Goal: Transaction & Acquisition: Book appointment/travel/reservation

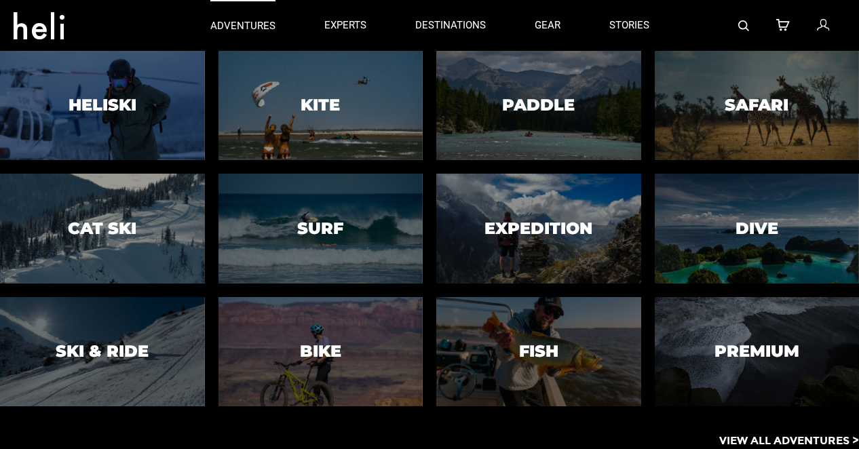
click at [264, 26] on p "adventures" at bounding box center [242, 26] width 65 height 14
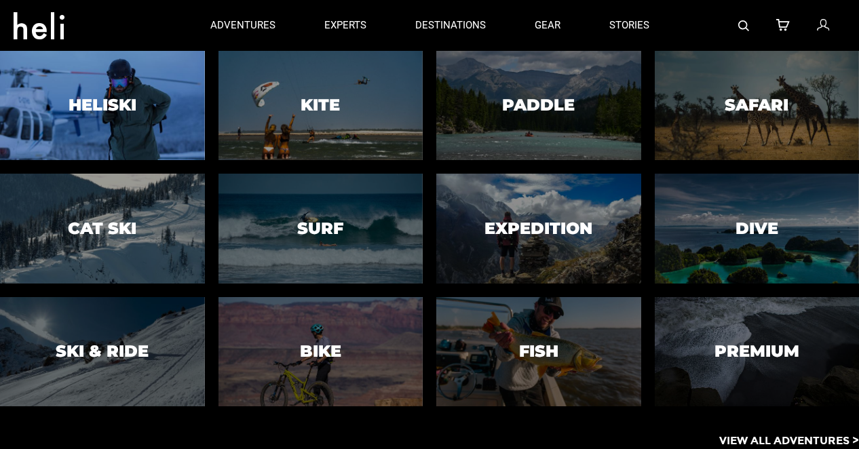
click at [132, 89] on div at bounding box center [102, 106] width 209 height 112
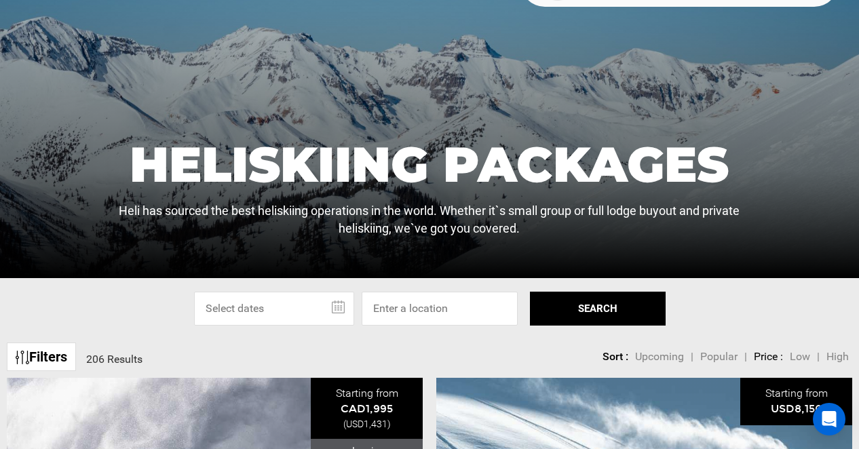
scroll to position [256, 0]
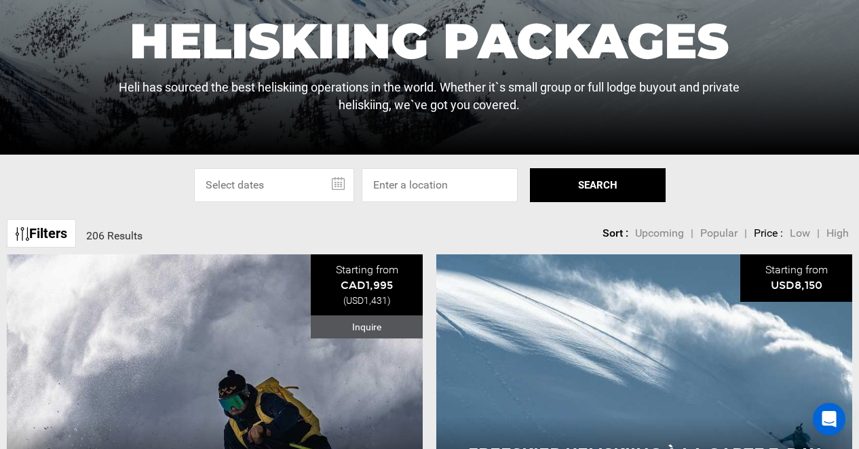
click at [279, 182] on input "text" at bounding box center [274, 185] width 160 height 34
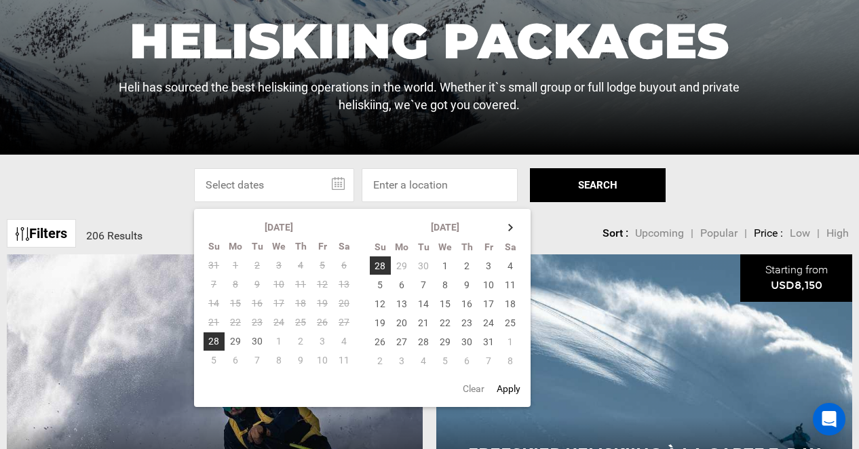
click at [279, 182] on input "text" at bounding box center [274, 185] width 160 height 34
click at [739, 180] on div "Select Specific Dates Or Location [DATE] Su Mo Tu We Th Fr Sa 31 1 2 3 4 5 6 7 …" at bounding box center [429, 185] width 859 height 34
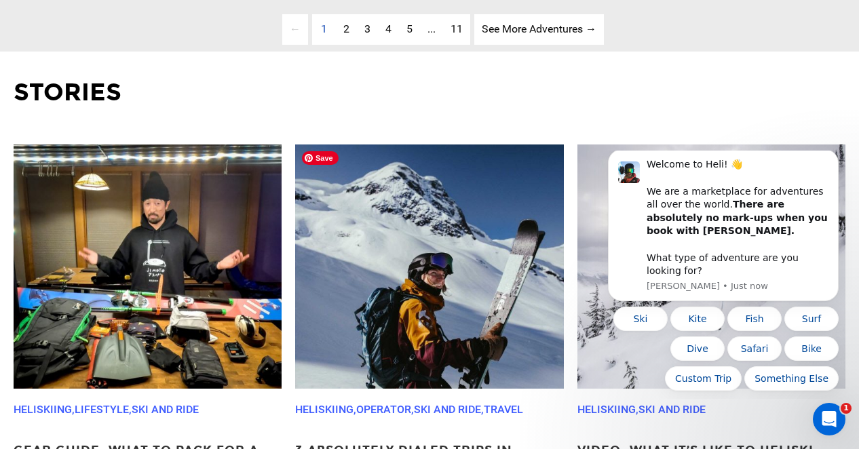
scroll to position [3908, 0]
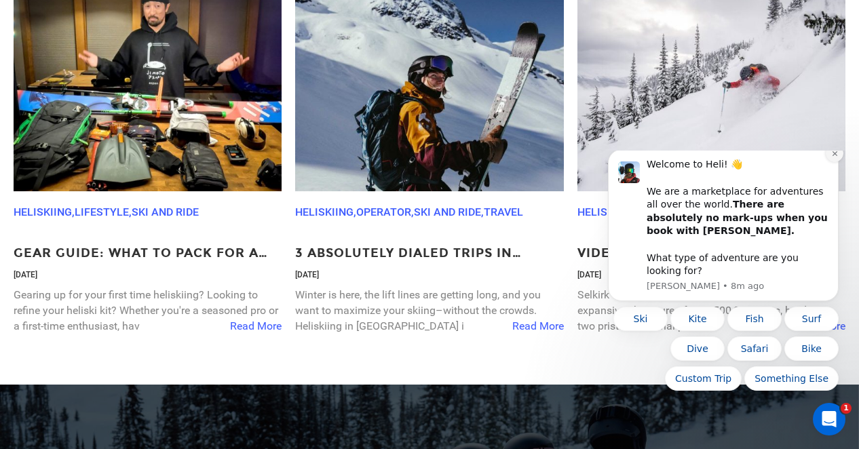
click at [838, 157] on icon "Dismiss notification" at bounding box center [834, 153] width 7 height 7
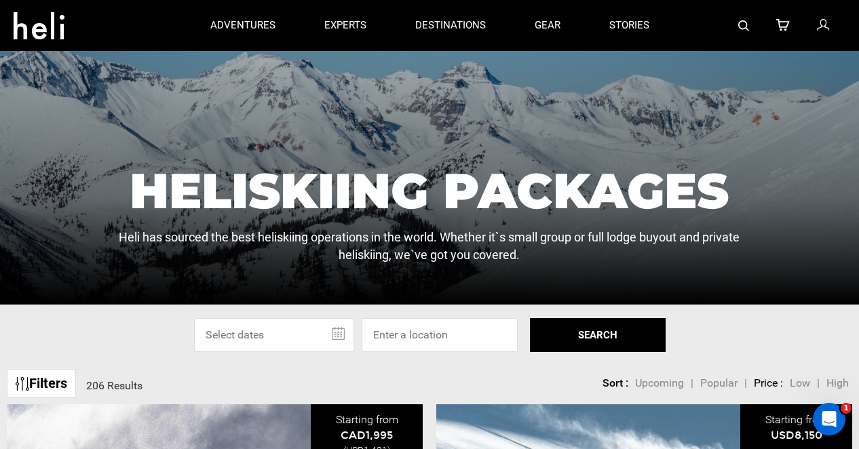
scroll to position [119, 0]
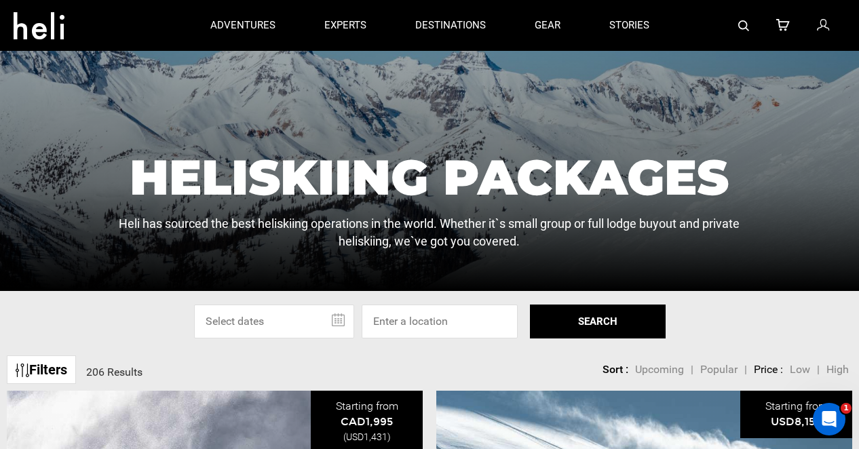
click at [291, 323] on input "text" at bounding box center [274, 321] width 160 height 34
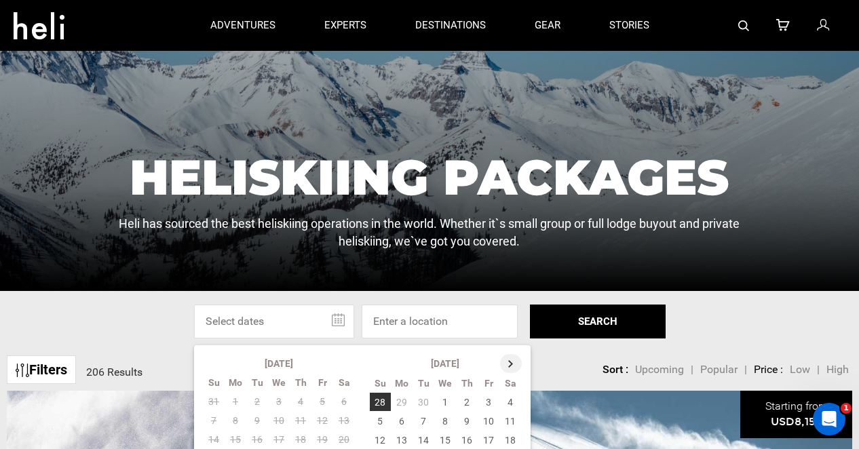
click at [508, 360] on th at bounding box center [511, 363] width 22 height 19
click at [511, 363] on th at bounding box center [511, 363] width 22 height 19
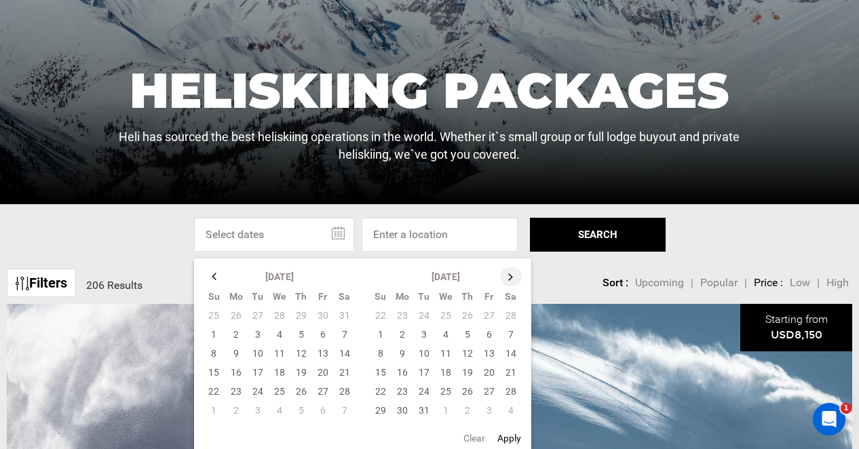
scroll to position [237, 0]
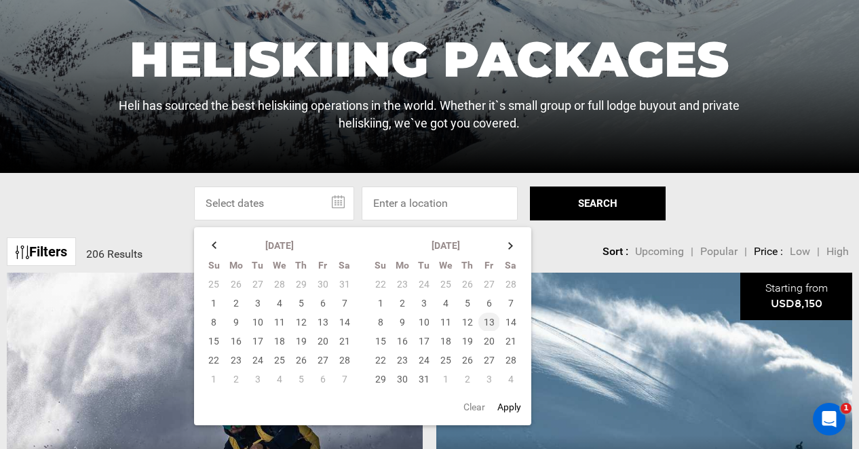
click at [488, 324] on td "13" at bounding box center [489, 322] width 22 height 19
click at [378, 359] on td "22" at bounding box center [381, 360] width 22 height 19
click at [515, 407] on button "Apply" at bounding box center [509, 407] width 32 height 24
type input "[DATE] - [DATE]"
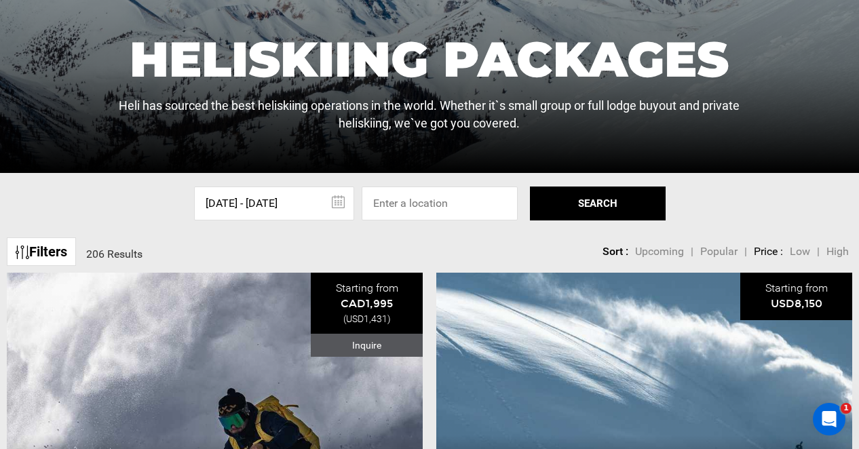
click at [604, 212] on button "SEARCH" at bounding box center [598, 203] width 136 height 34
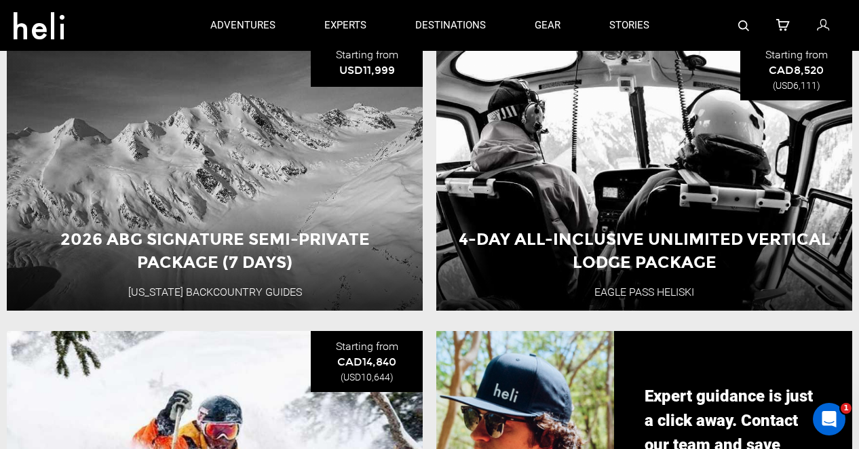
scroll to position [997, 0]
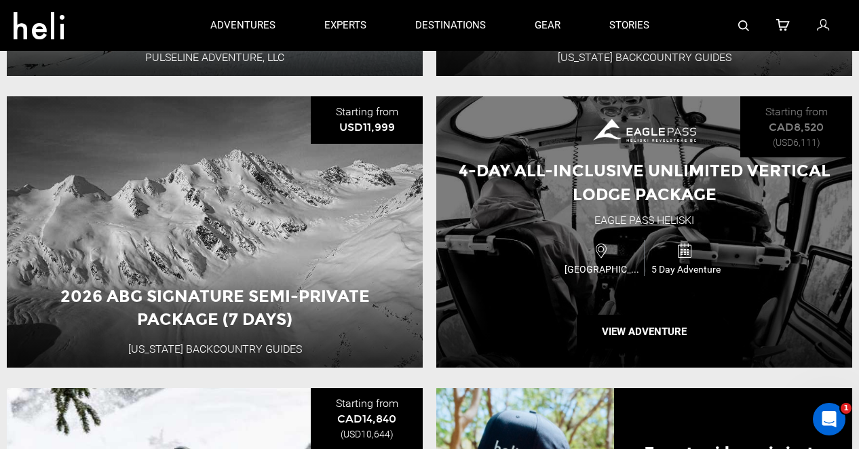
click at [649, 175] on span "4-Day All-Inclusive Unlimited Vertical Lodge Package" at bounding box center [644, 182] width 372 height 43
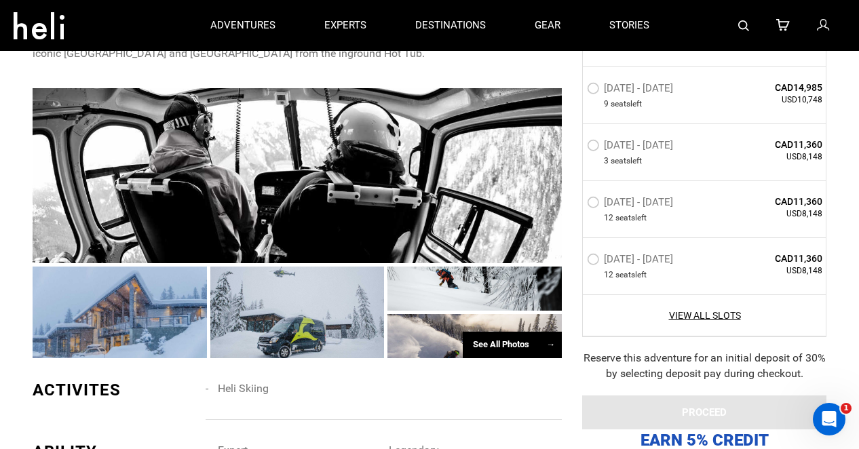
scroll to position [820, 0]
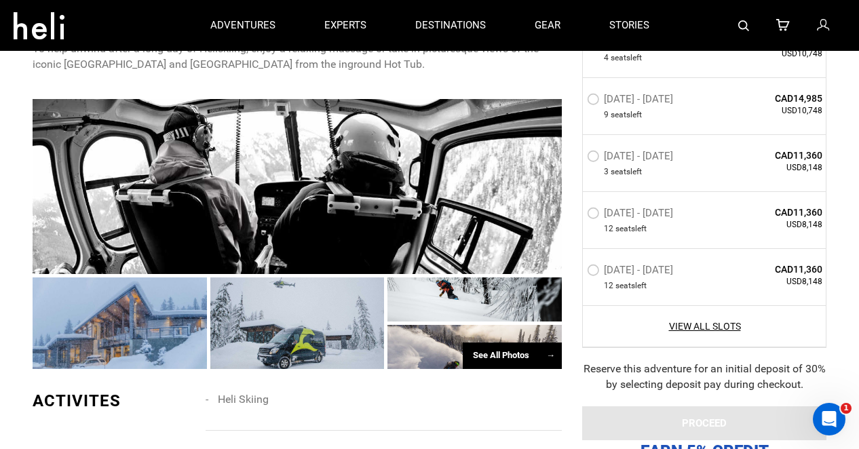
click at [617, 158] on label "[DATE] - [DATE]" at bounding box center [632, 158] width 90 height 16
click at [577, 158] on input "[DATE] - [DATE]" at bounding box center [577, 161] width 0 height 29
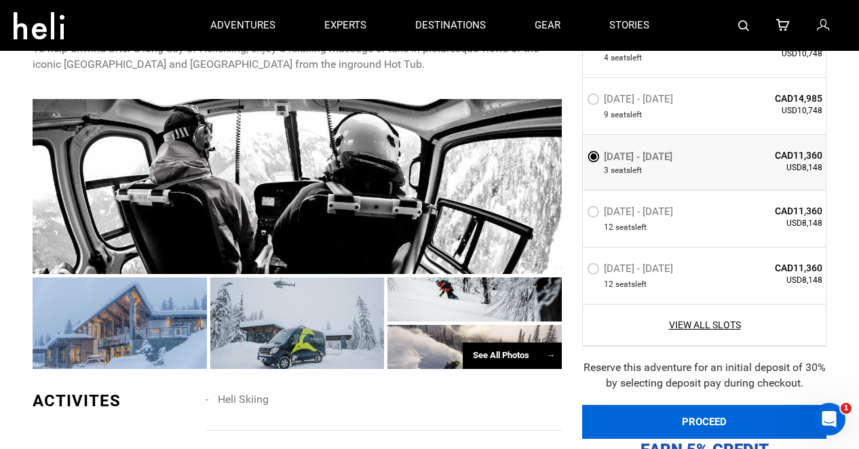
click at [714, 411] on button "PROCEED" at bounding box center [704, 422] width 244 height 34
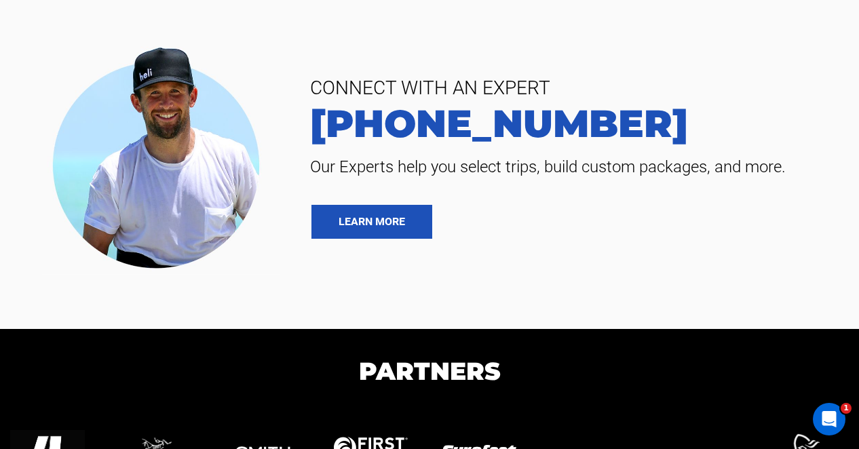
scroll to position [469, 0]
